Goal: Complete application form: Complete application form

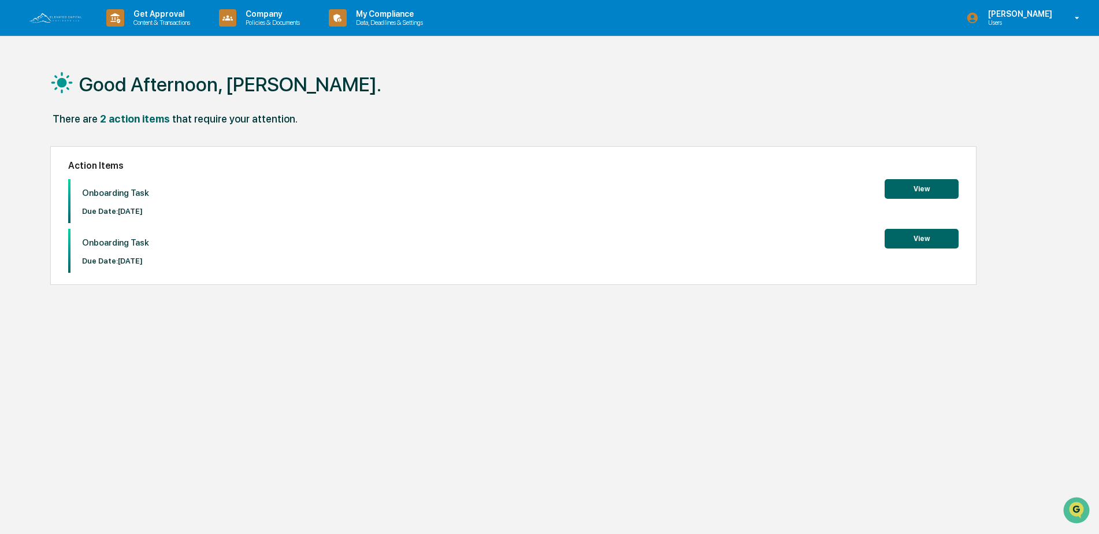
click at [918, 187] on button "View" at bounding box center [921, 189] width 74 height 20
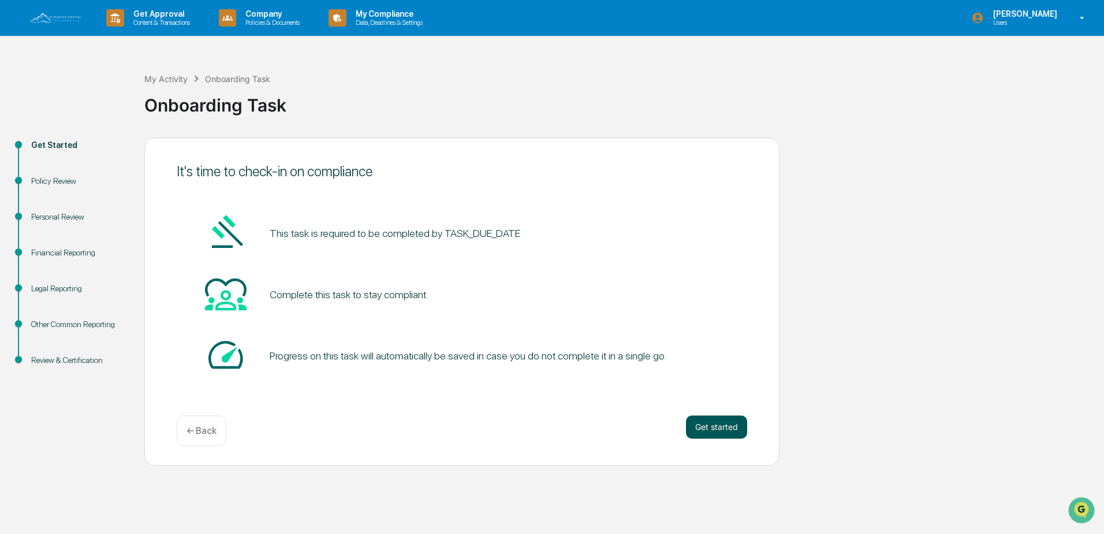
click at [714, 425] on button "Get started" at bounding box center [716, 426] width 61 height 23
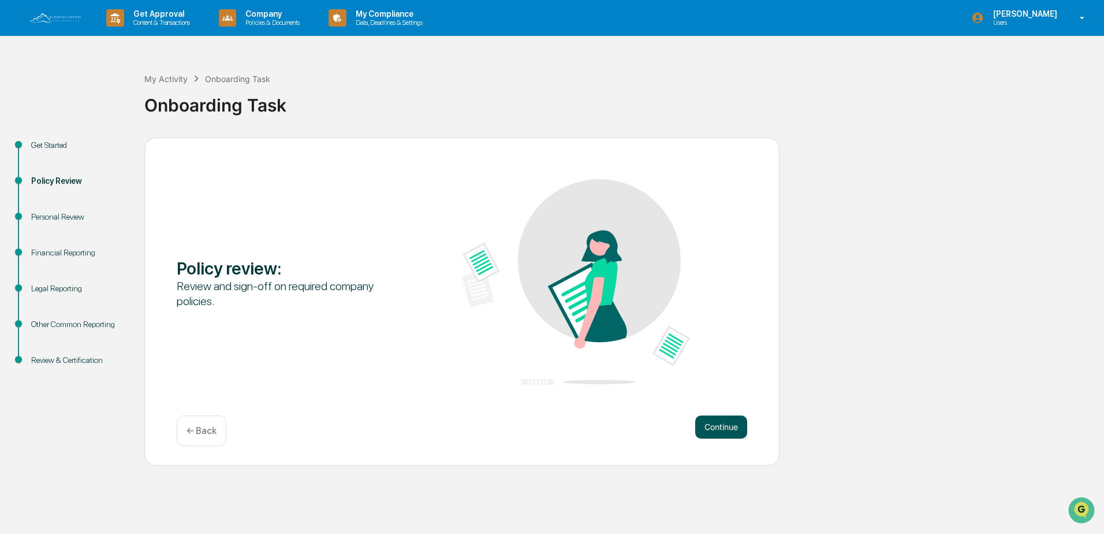
click at [703, 431] on button "Continue" at bounding box center [721, 426] width 52 height 23
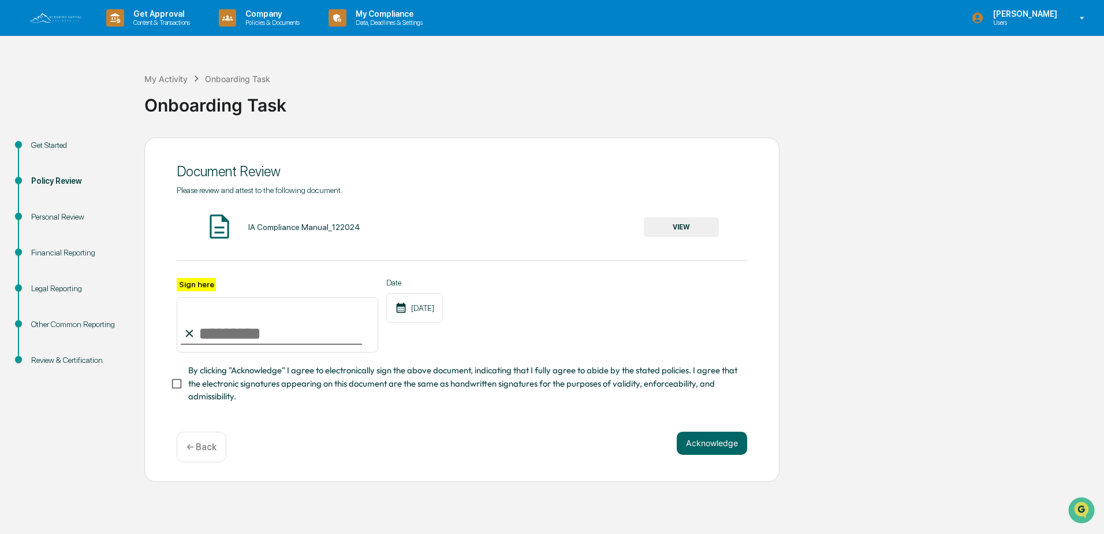
click at [669, 229] on button "VIEW" at bounding box center [681, 227] width 75 height 20
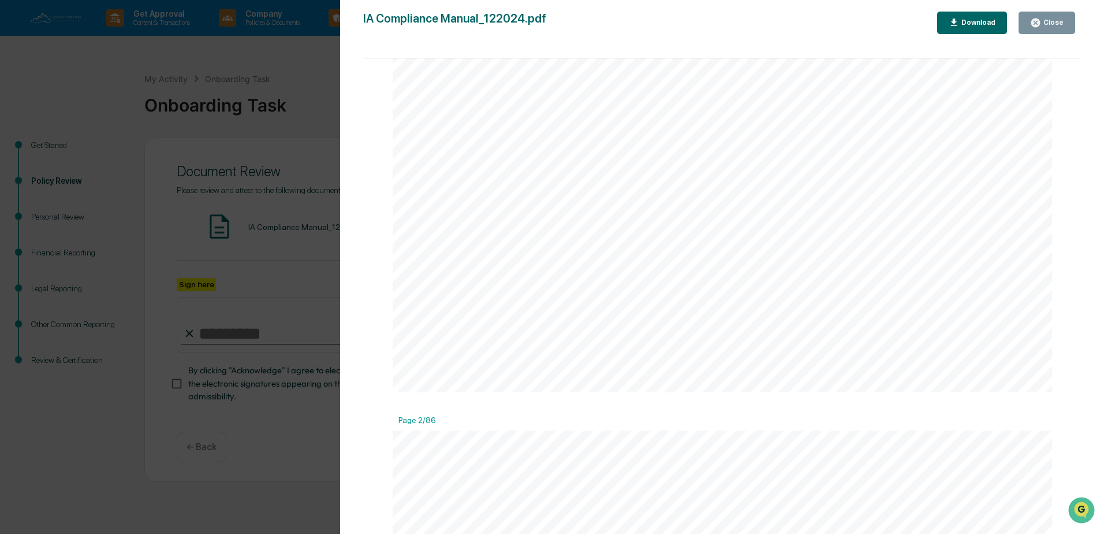
scroll to position [2830, 0]
click at [1062, 20] on div "Close" at bounding box center [1052, 22] width 23 height 8
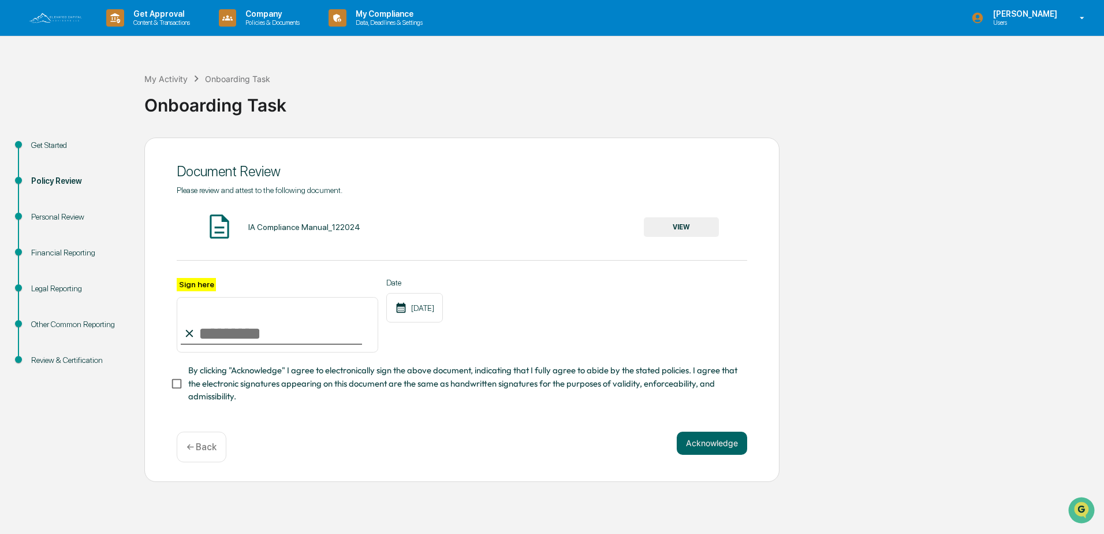
click at [210, 333] on input "Sign here" at bounding box center [278, 324] width 202 height 55
type input "**********"
click at [728, 448] on button "Acknowledge" at bounding box center [712, 442] width 70 height 23
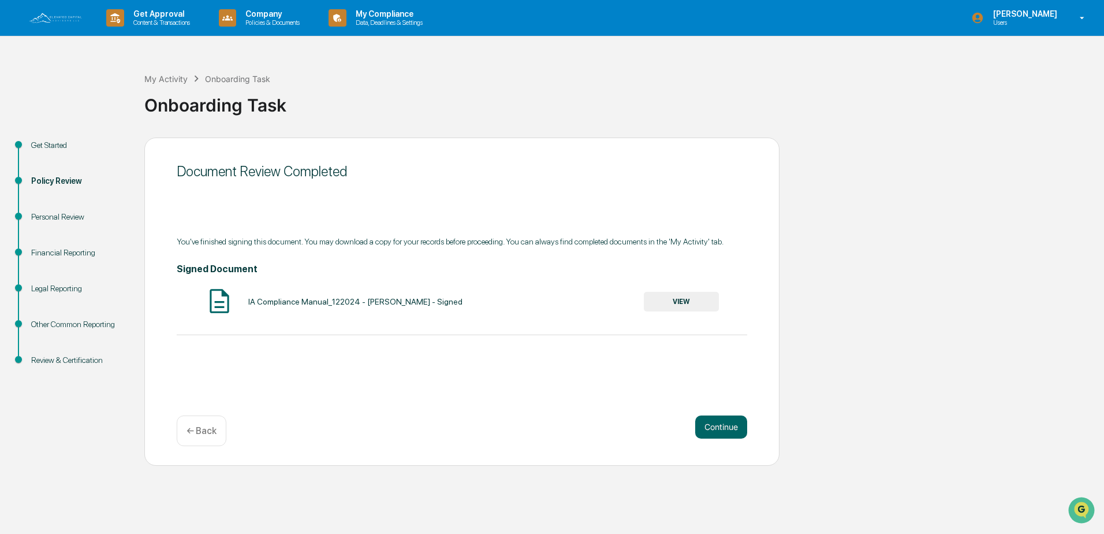
click at [687, 301] on button "VIEW" at bounding box center [681, 302] width 75 height 20
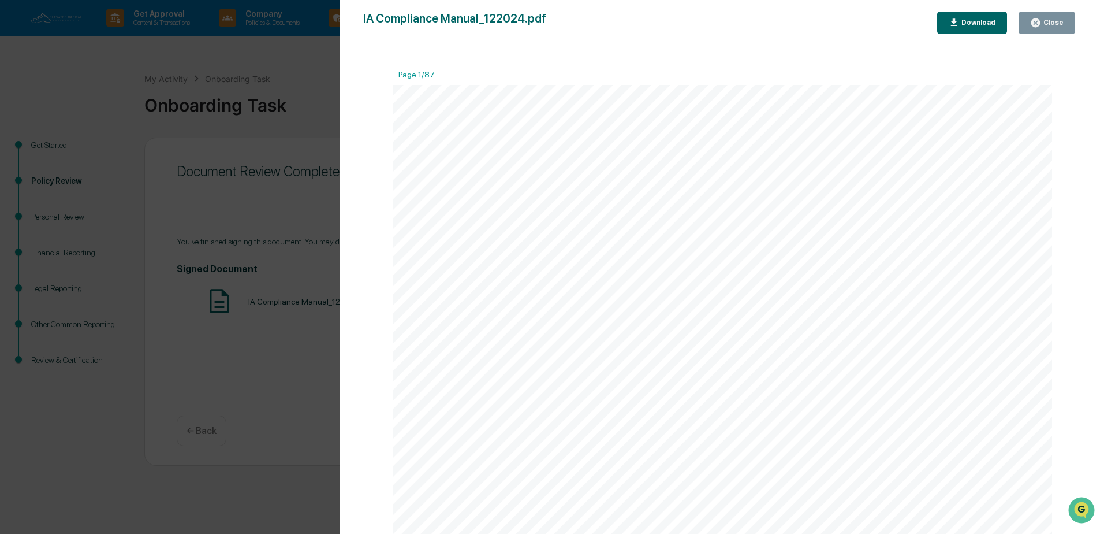
scroll to position [1097, 0]
click at [1043, 19] on div "Close" at bounding box center [1052, 22] width 23 height 8
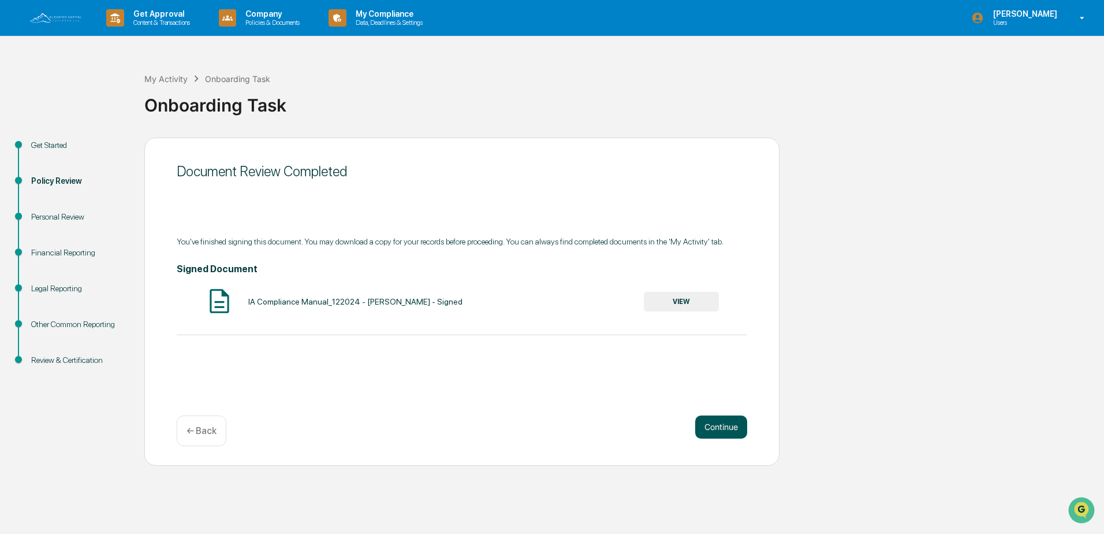
click at [717, 417] on button "Continue" at bounding box center [721, 426] width 52 height 23
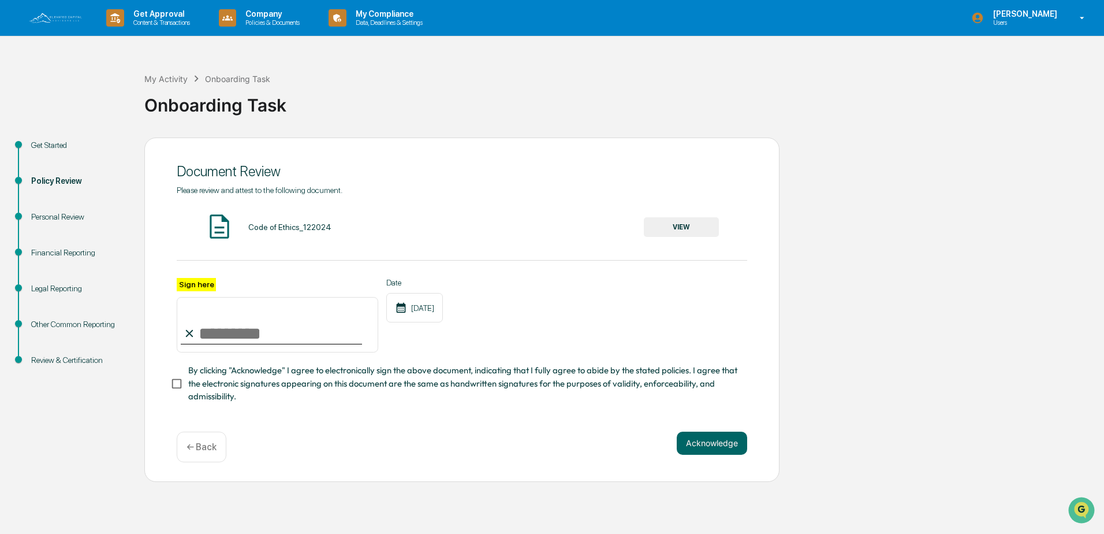
click at [694, 225] on button "VIEW" at bounding box center [681, 227] width 75 height 20
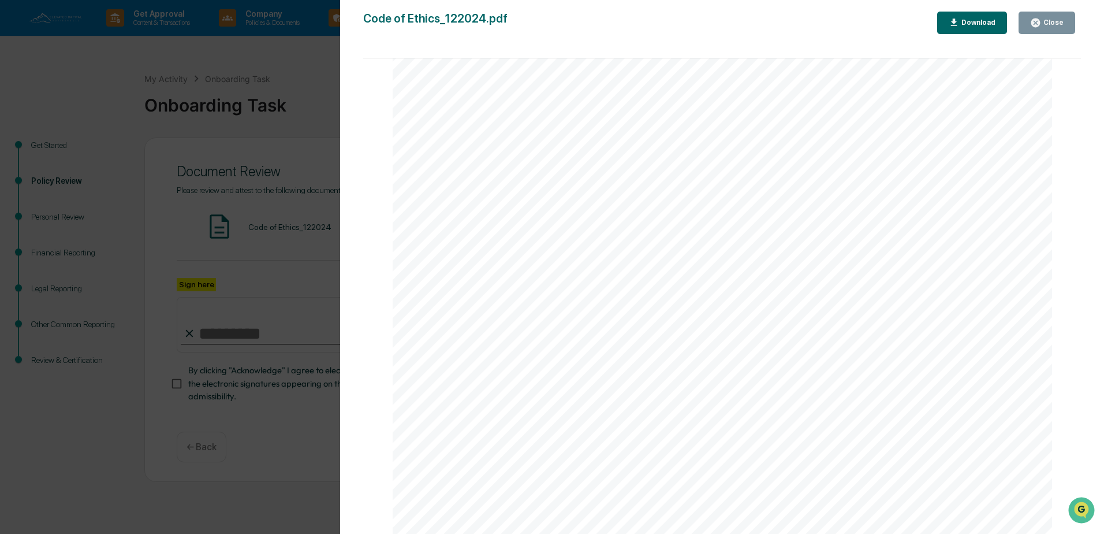
click at [1062, 25] on div "Close" at bounding box center [1052, 22] width 23 height 8
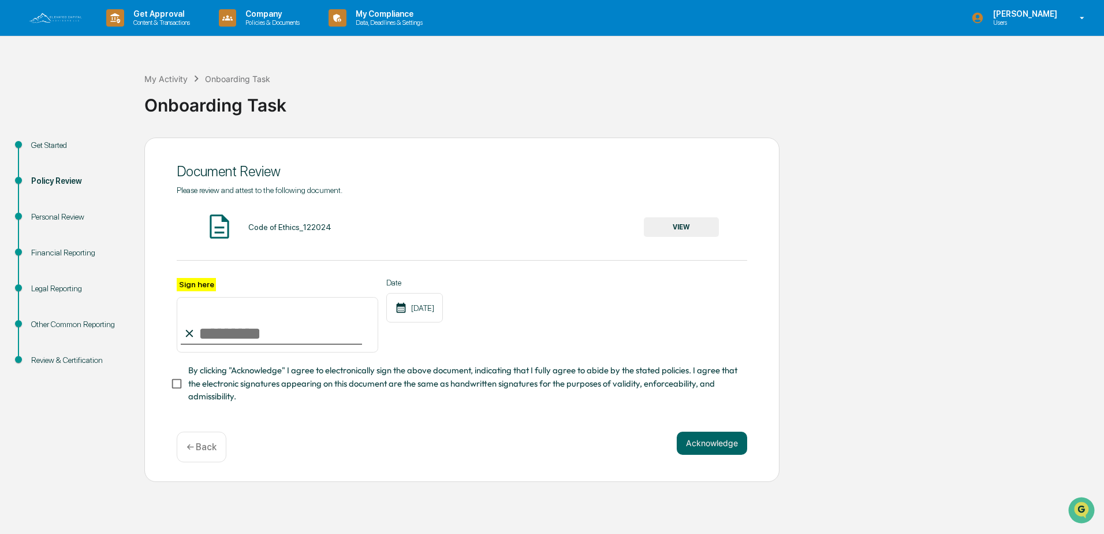
click at [202, 338] on input "Sign here" at bounding box center [278, 324] width 202 height 55
type input "**********"
click at [728, 452] on button "Acknowledge" at bounding box center [712, 442] width 70 height 23
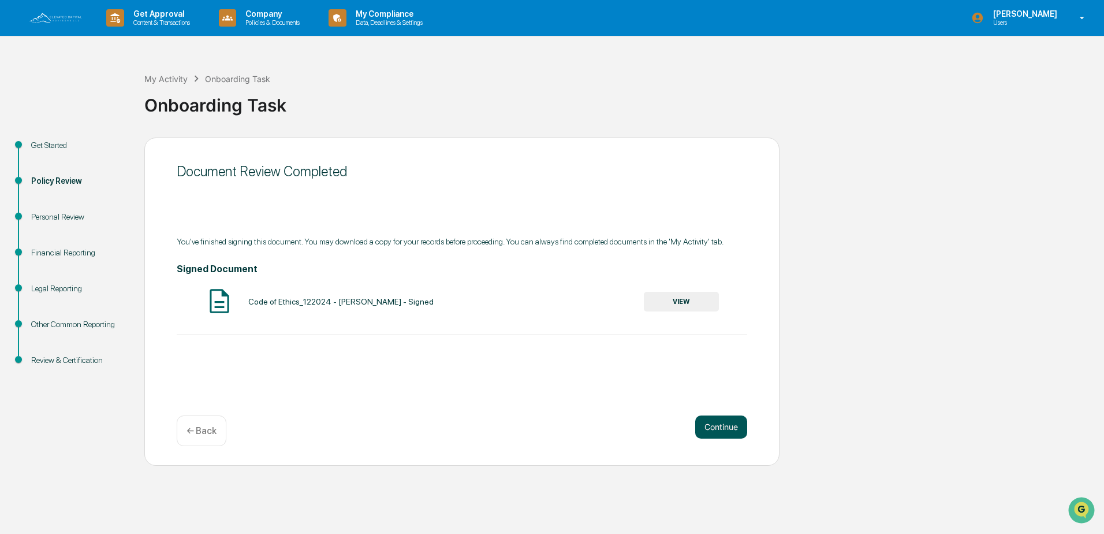
click at [710, 426] on button "Continue" at bounding box center [721, 426] width 52 height 23
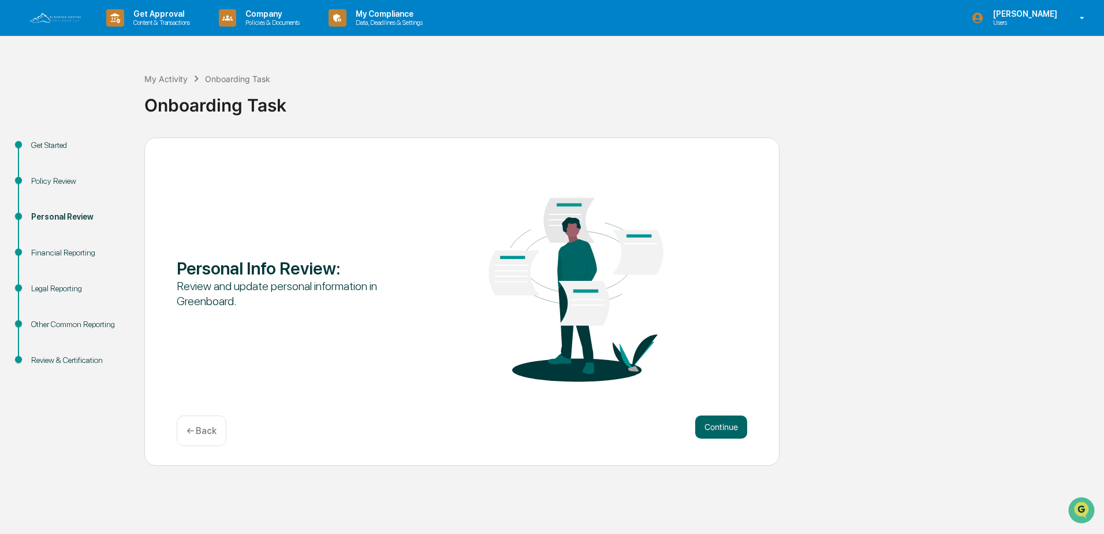
click at [710, 425] on button "Continue" at bounding box center [721, 426] width 52 height 23
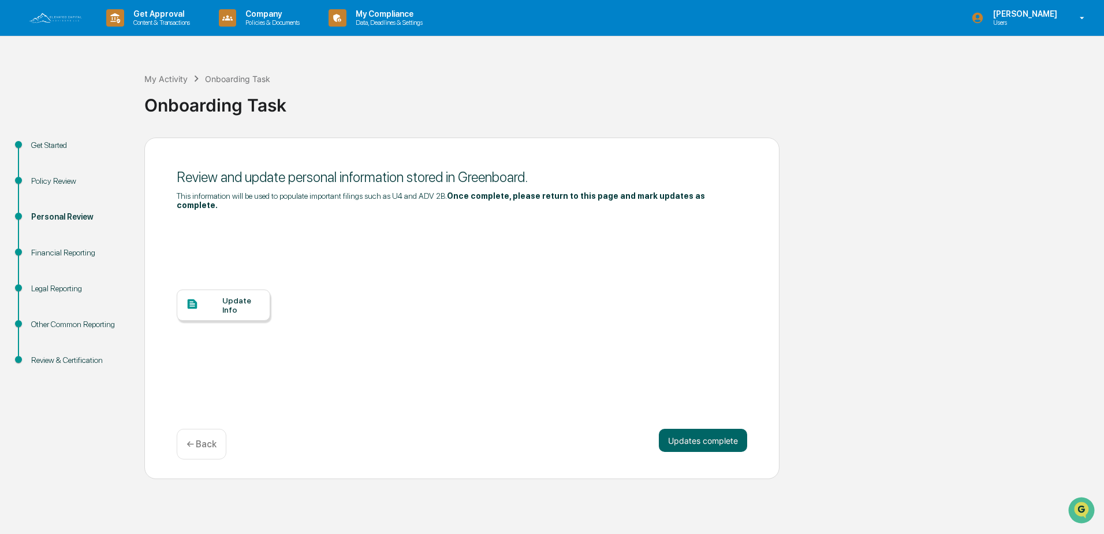
click at [710, 429] on button "Updates complete" at bounding box center [703, 440] width 88 height 23
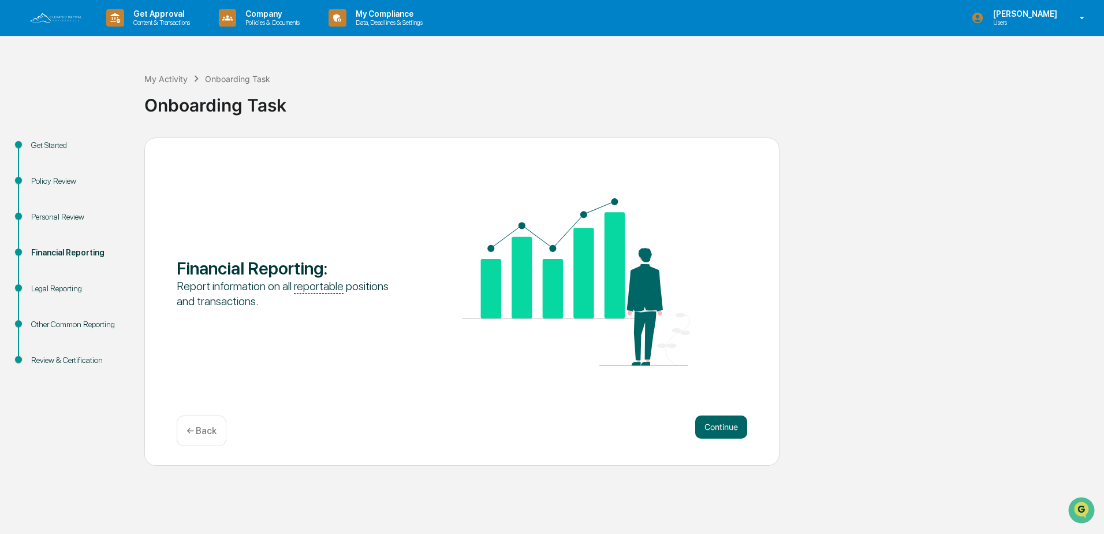
click at [710, 425] on button "Continue" at bounding box center [721, 426] width 52 height 23
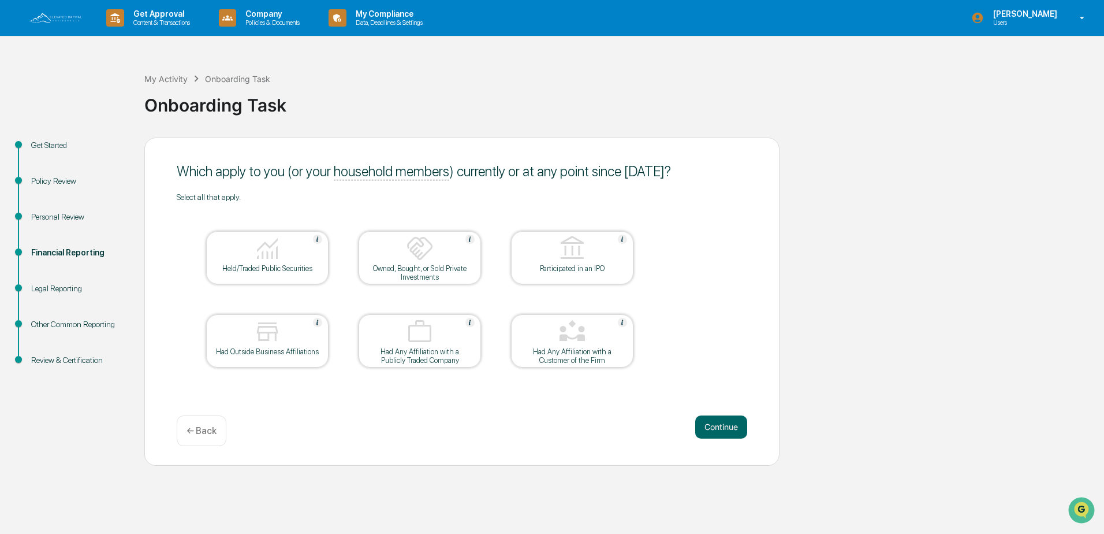
click at [710, 425] on button "Continue" at bounding box center [721, 426] width 52 height 23
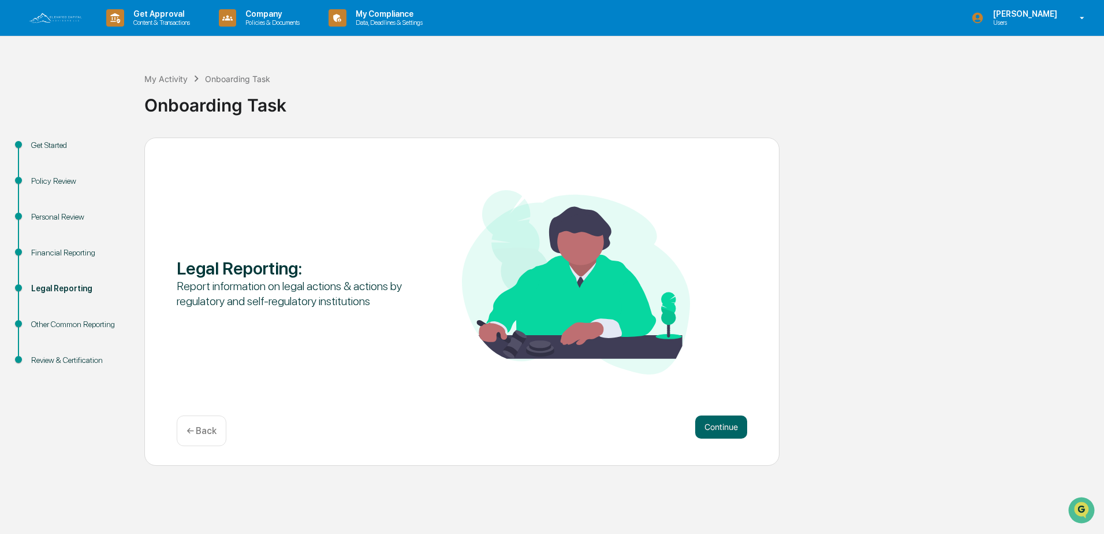
click at [710, 425] on button "Continue" at bounding box center [721, 426] width 52 height 23
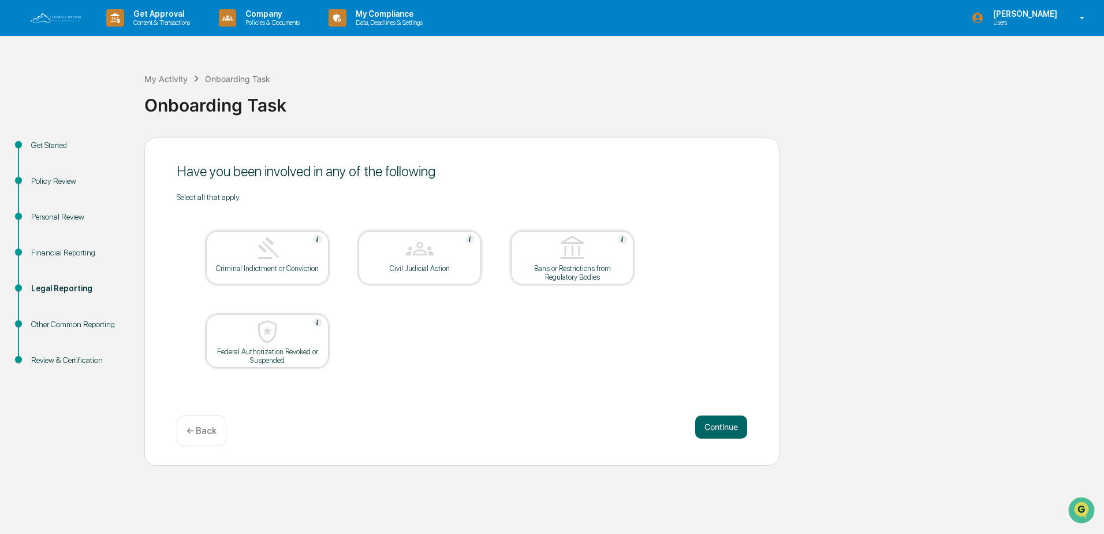
click at [710, 425] on button "Continue" at bounding box center [721, 426] width 52 height 23
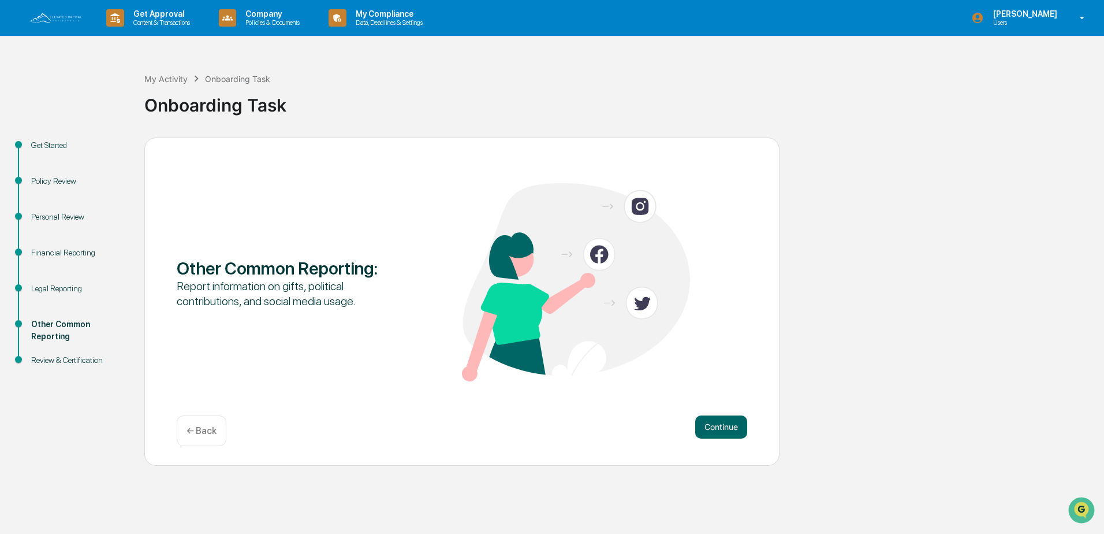
click at [710, 425] on button "Continue" at bounding box center [721, 426] width 52 height 23
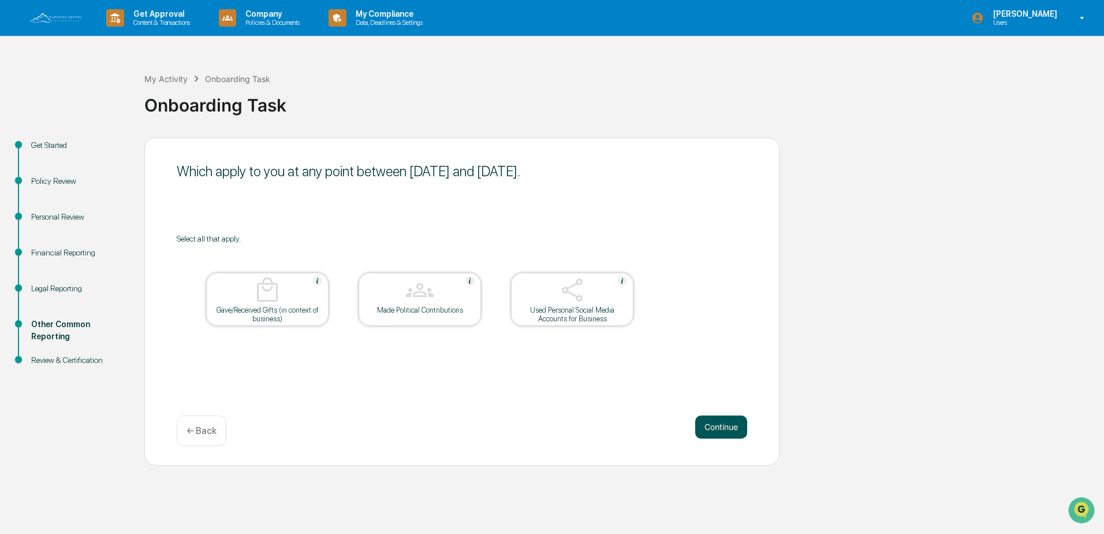
click at [707, 427] on button "Continue" at bounding box center [721, 426] width 52 height 23
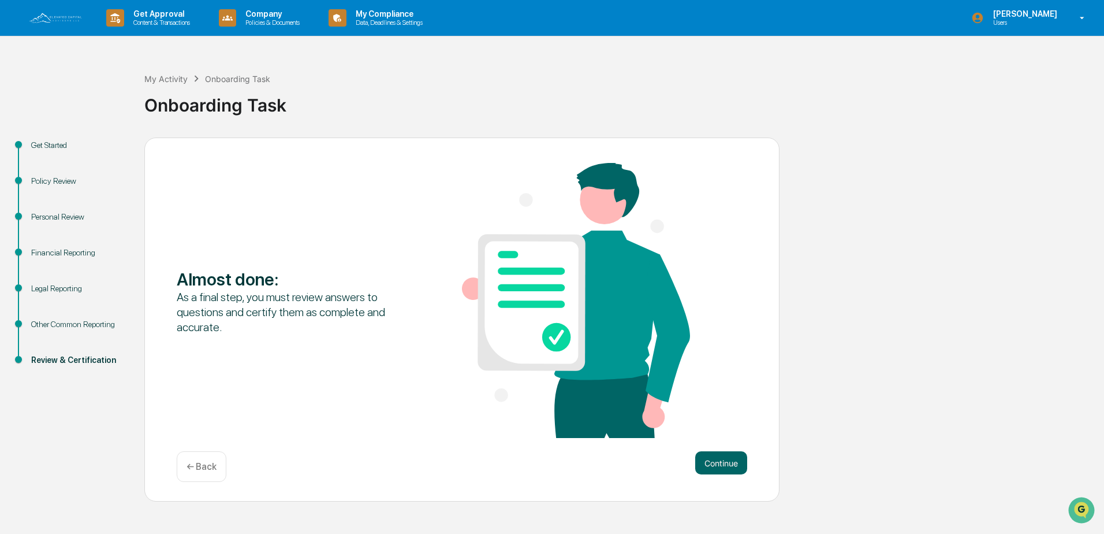
click at [707, 427] on div "Almost done : As a final step, you must review answers to questions and certify…" at bounding box center [462, 301] width 571 height 277
click at [723, 460] on button "Continue" at bounding box center [721, 462] width 52 height 23
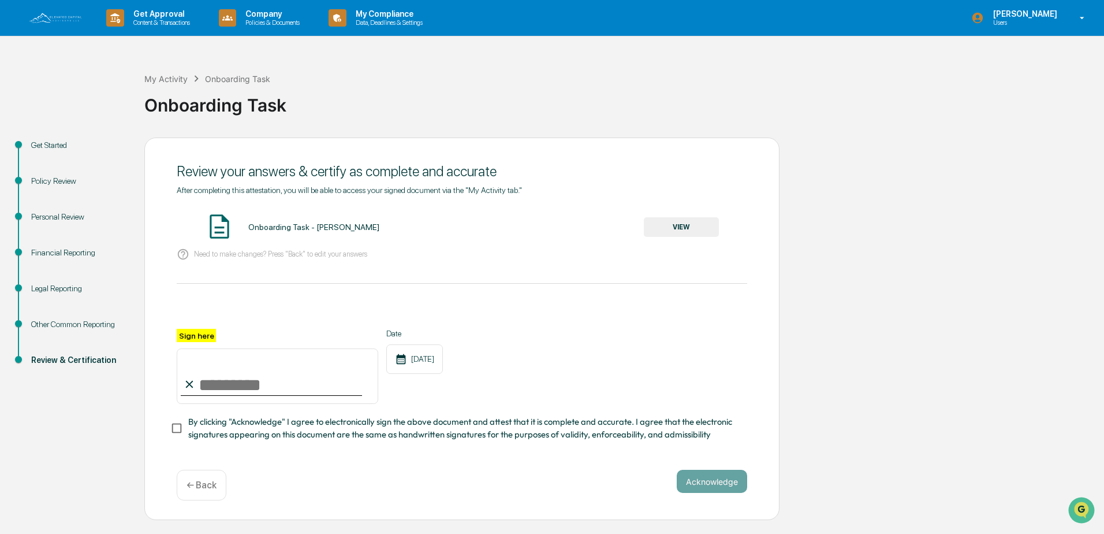
click at [697, 222] on button "VIEW" at bounding box center [681, 227] width 75 height 20
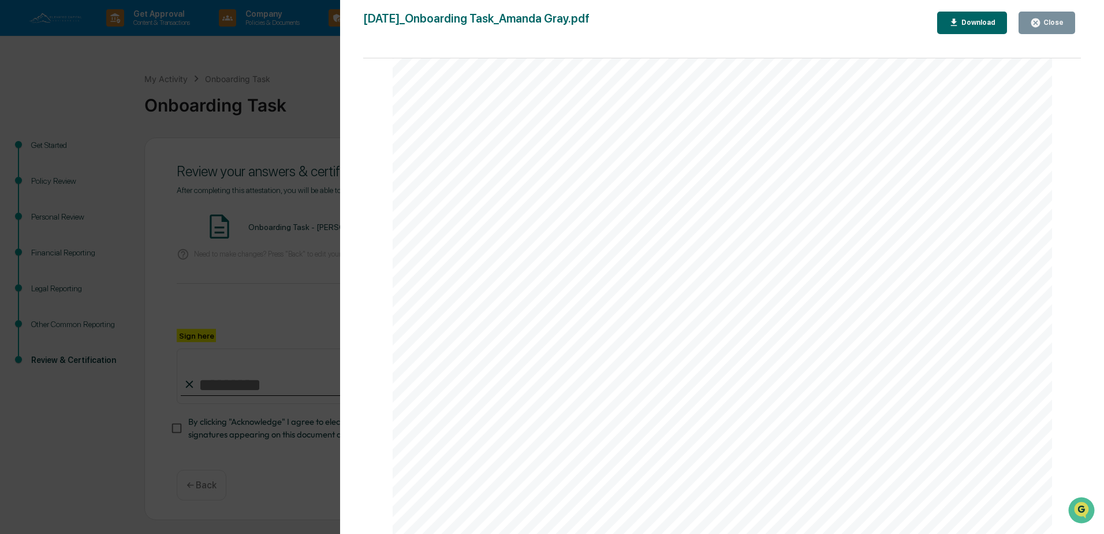
scroll to position [3399, 0]
click at [1053, 22] on div "Close" at bounding box center [1052, 22] width 23 height 8
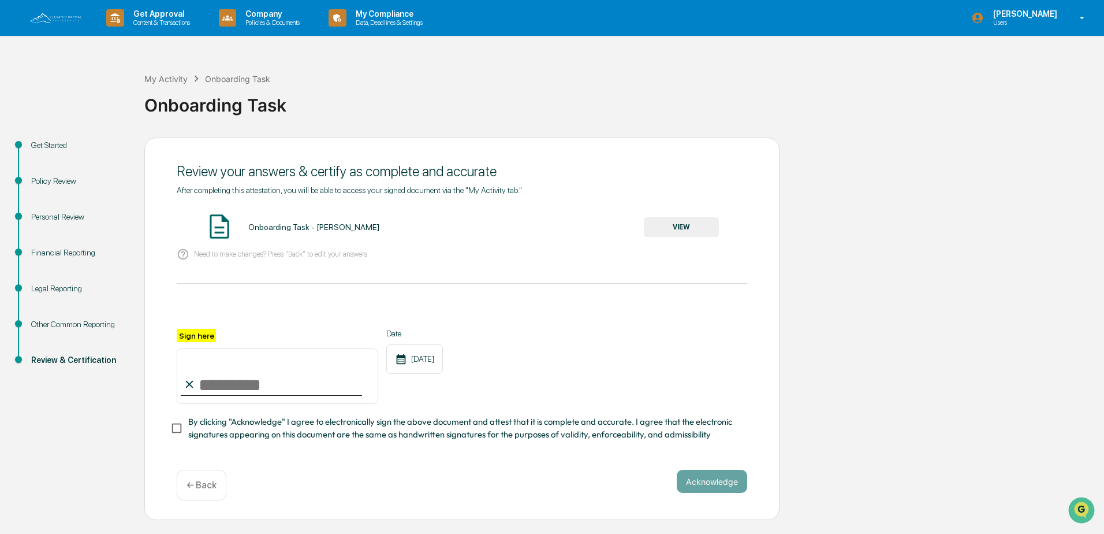
click at [260, 386] on input "Sign here" at bounding box center [278, 375] width 202 height 55
type input "**********"
click at [221, 426] on span "By clicking "Acknowledge" I agree to electronically sign the above document and…" at bounding box center [463, 428] width 550 height 26
click at [717, 486] on button "Acknowledge" at bounding box center [712, 481] width 70 height 23
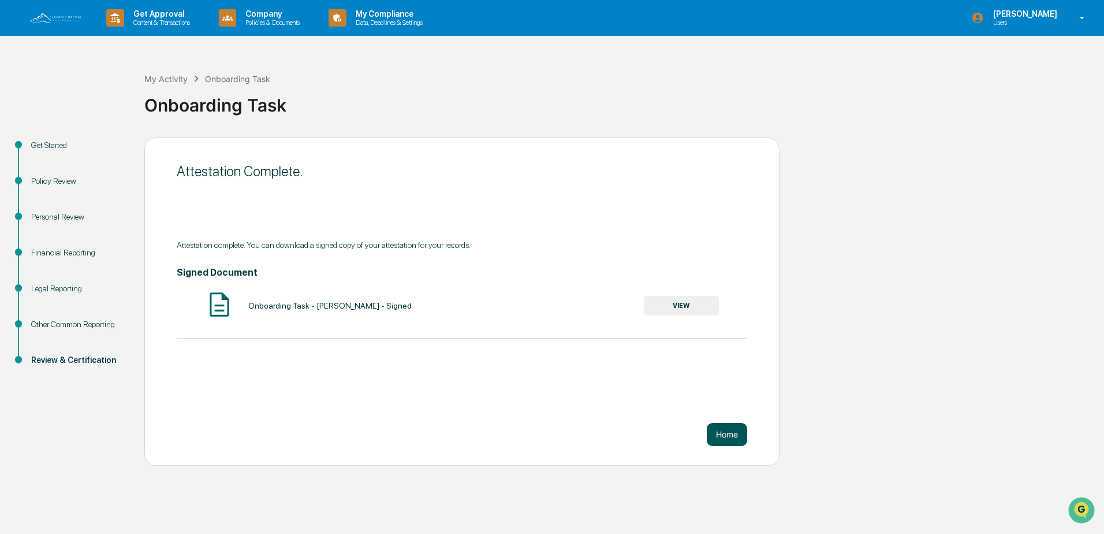
click at [732, 430] on button "Home" at bounding box center [727, 434] width 40 height 23
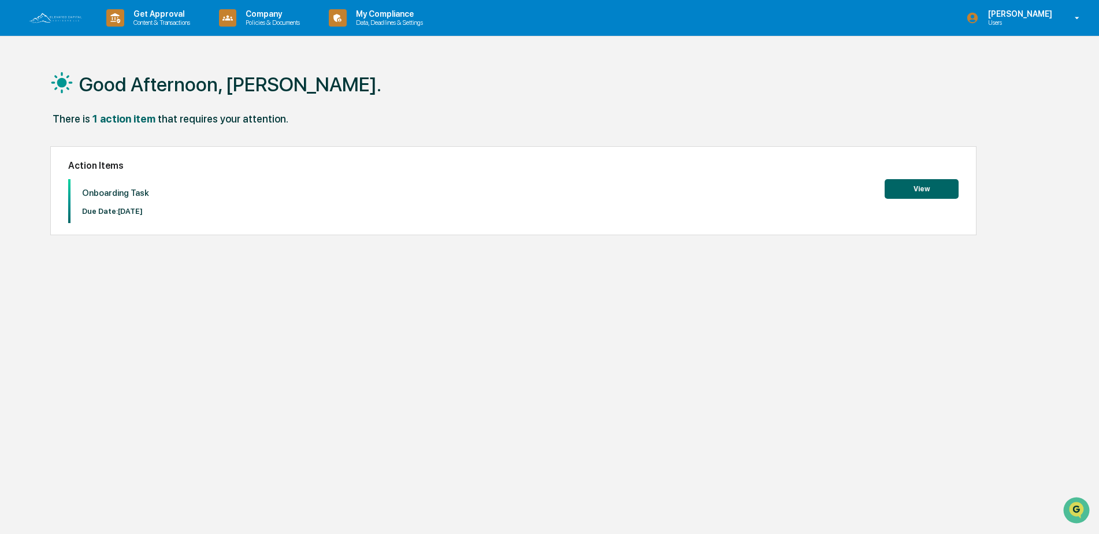
click at [924, 187] on button "View" at bounding box center [921, 189] width 74 height 20
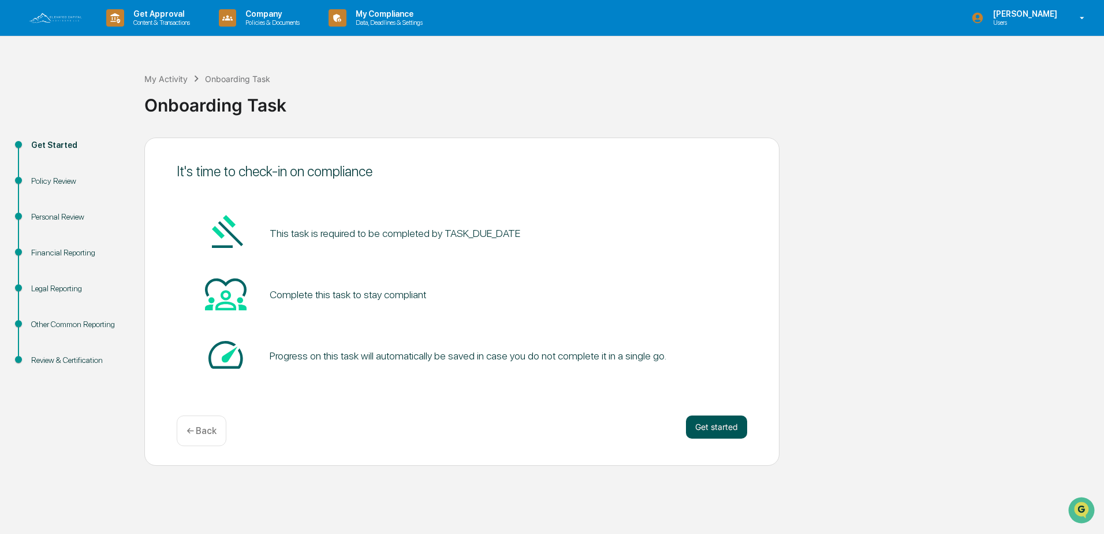
click at [727, 418] on button "Get started" at bounding box center [716, 426] width 61 height 23
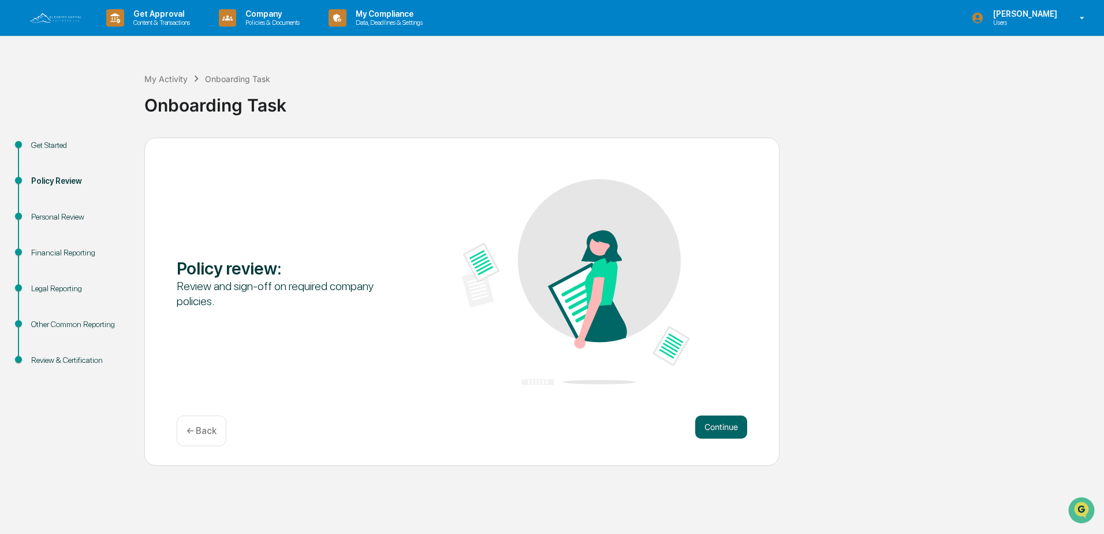
click at [727, 418] on button "Continue" at bounding box center [721, 426] width 52 height 23
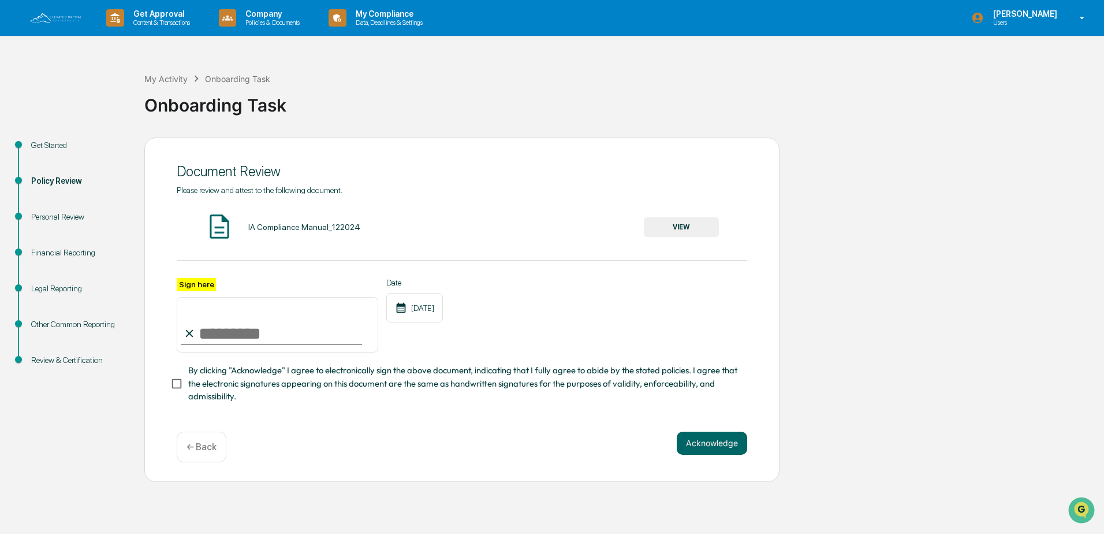
click at [723, 413] on div "Please review and attest to the following document. IA Compliance Manual_122024…" at bounding box center [462, 302] width 571 height 235
click at [200, 452] on p "← Back" at bounding box center [202, 446] width 30 height 11
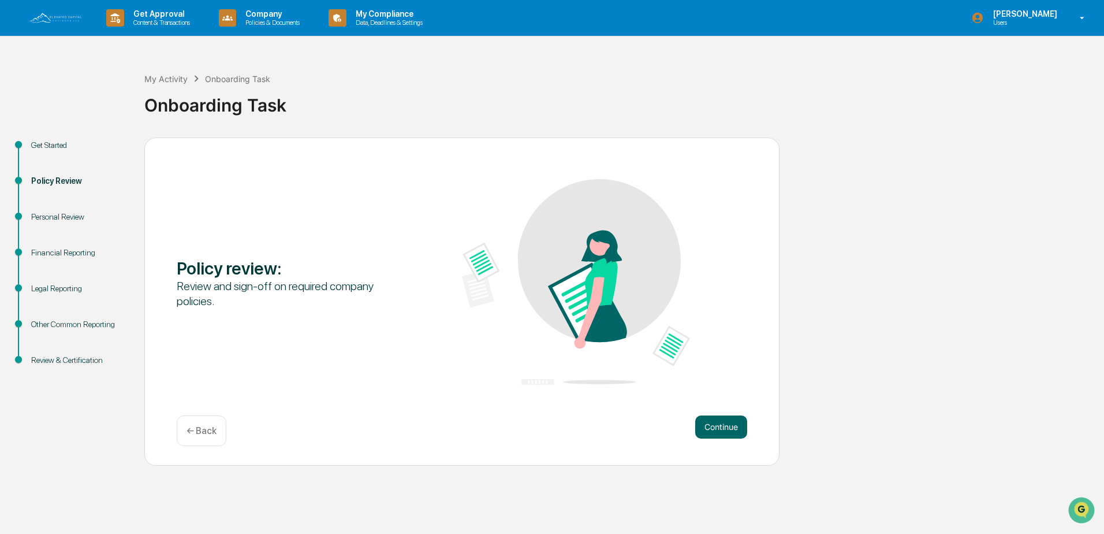
click at [195, 433] on p "← Back" at bounding box center [202, 430] width 30 height 11
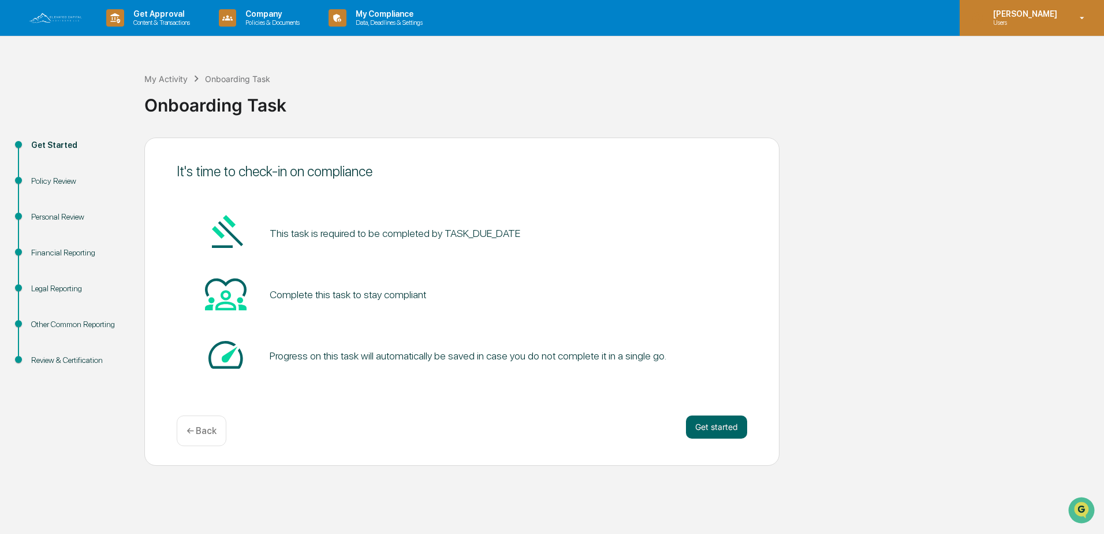
click at [1026, 20] on p "Users" at bounding box center [1023, 22] width 79 height 8
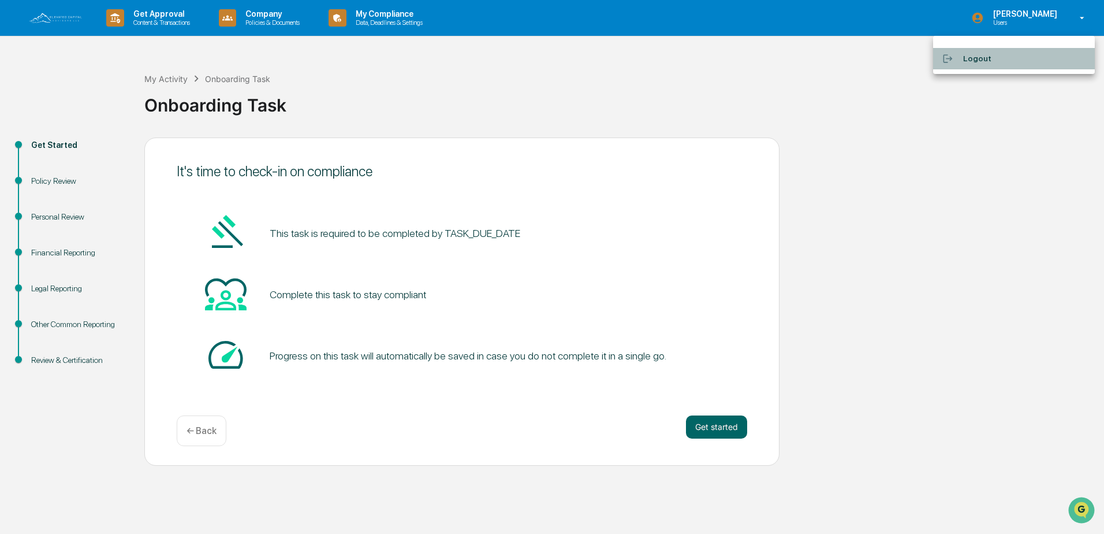
click at [982, 58] on li "Logout" at bounding box center [1014, 58] width 162 height 21
